Goal: Information Seeking & Learning: Learn about a topic

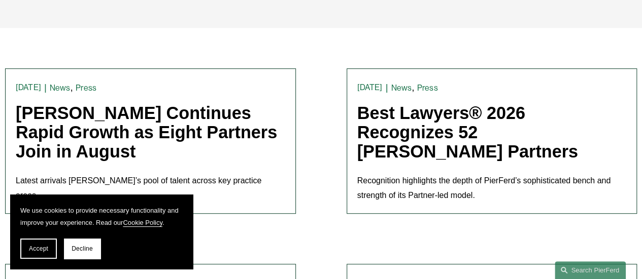
scroll to position [304, 0]
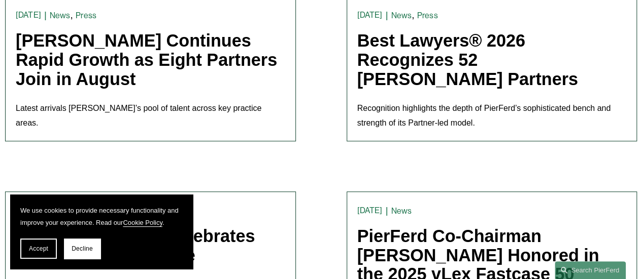
click at [92, 58] on link "[PERSON_NAME] Continues Rapid Growth as Eight Partners Join in August" at bounding box center [146, 59] width 261 height 57
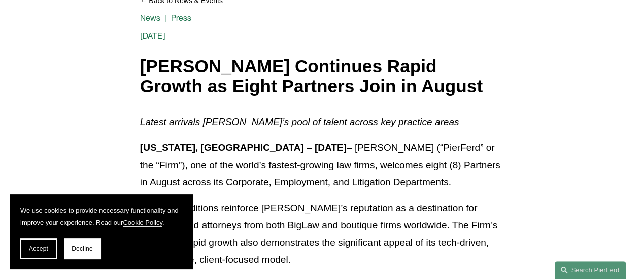
scroll to position [203, 0]
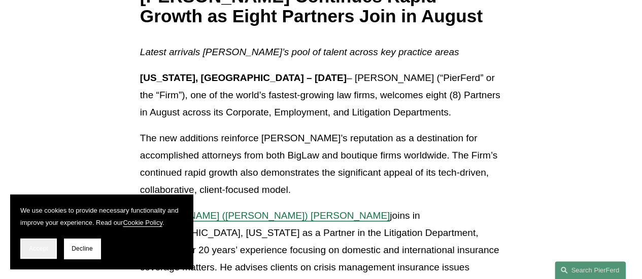
click at [43, 252] on span "Accept" at bounding box center [38, 248] width 19 height 7
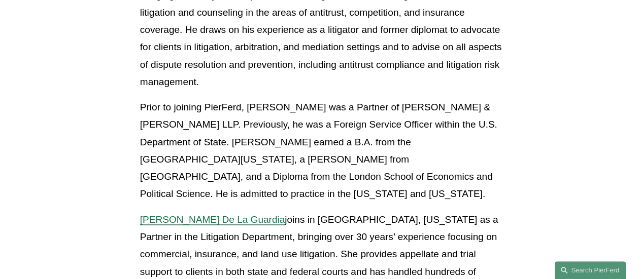
scroll to position [1014, 0]
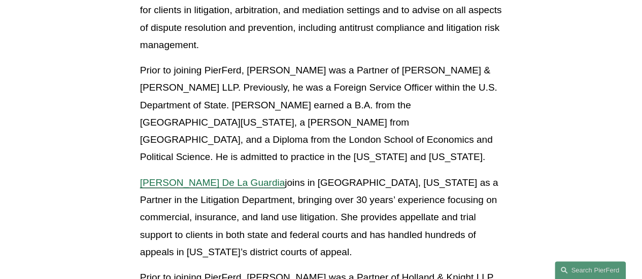
copy p "[PERSON_NAME]"
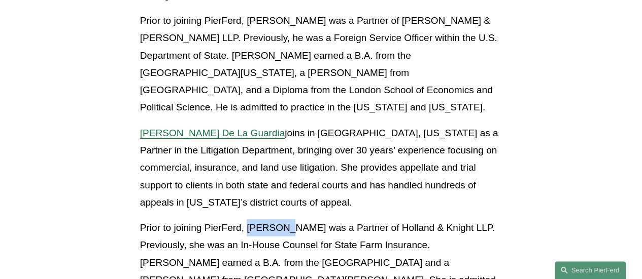
scroll to position [1167, 0]
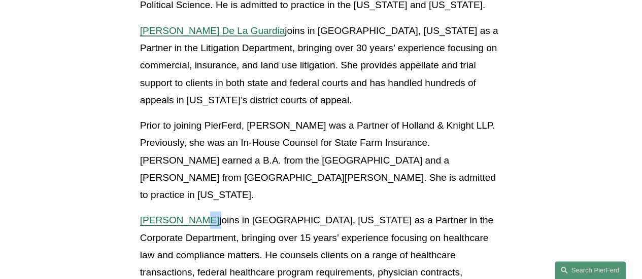
drag, startPoint x: 218, startPoint y: 83, endPoint x: 184, endPoint y: 83, distance: 34.0
click at [184, 212] on p "[PERSON_NAME] joins in [GEOGRAPHIC_DATA], [US_STATE] as a Partner in the Corpor…" at bounding box center [321, 273] width 362 height 122
copy p "Gruitza"
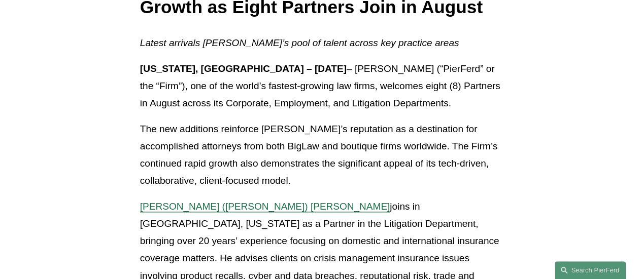
scroll to position [203, 0]
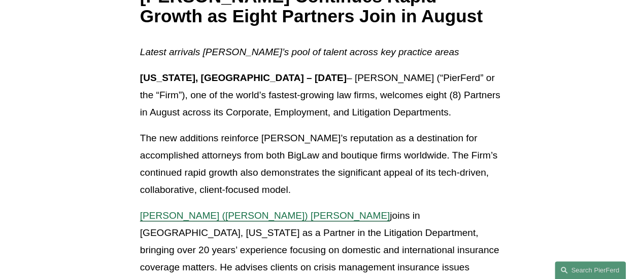
click at [285, 95] on p "[US_STATE], [GEOGRAPHIC_DATA] – [DATE] – [PERSON_NAME] (“PierFerd” or the “Firm…" at bounding box center [321, 95] width 362 height 52
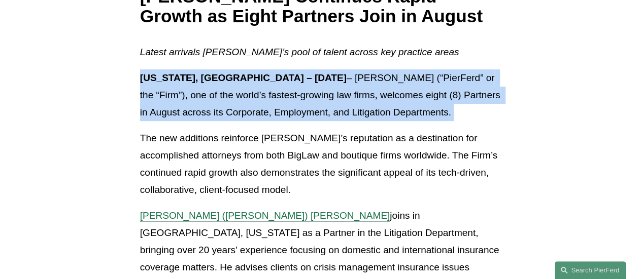
click at [285, 95] on p "[US_STATE], [GEOGRAPHIC_DATA] – [DATE] – [PERSON_NAME] (“PierFerd” or the “Firm…" at bounding box center [321, 95] width 362 height 52
copy p "[US_STATE], [GEOGRAPHIC_DATA] – [DATE] – [PERSON_NAME] (“PierFerd” or the “Firm…"
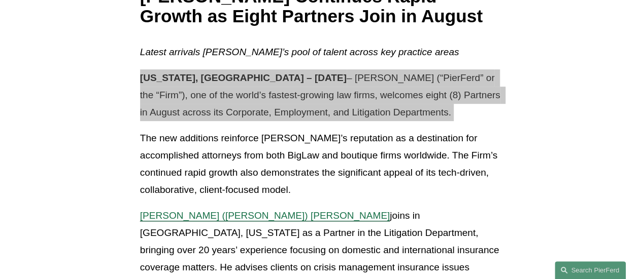
scroll to position [304, 0]
